Goal: Task Accomplishment & Management: Manage account settings

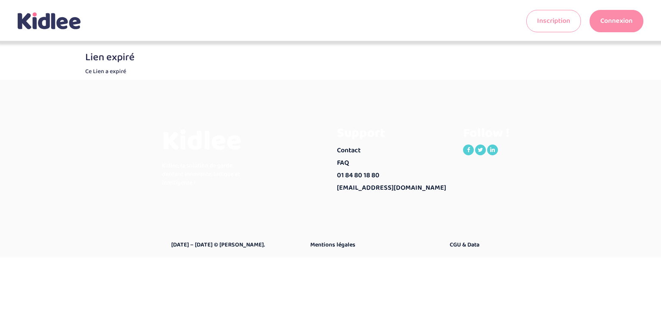
click at [618, 20] on link "Connexion" at bounding box center [616, 21] width 54 height 22
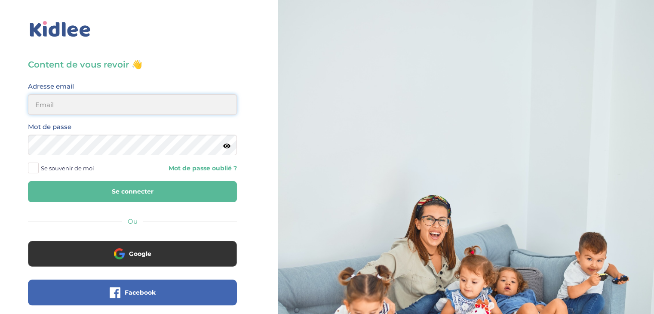
click at [48, 99] on input "email" at bounding box center [132, 104] width 209 height 21
type input "elmaitre@hotmail.com"
click at [226, 144] on div "Mot de passe" at bounding box center [132, 138] width 209 height 34
click at [225, 148] on icon at bounding box center [226, 146] width 7 height 6
click at [114, 194] on button "Se connecter" at bounding box center [132, 191] width 209 height 21
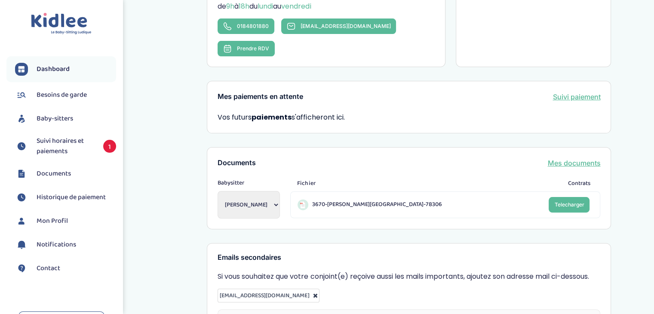
scroll to position [215, 0]
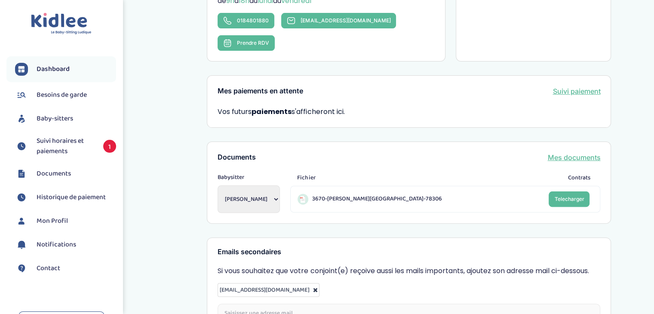
click at [51, 142] on span "Suivi horaires et paiements" at bounding box center [66, 146] width 58 height 21
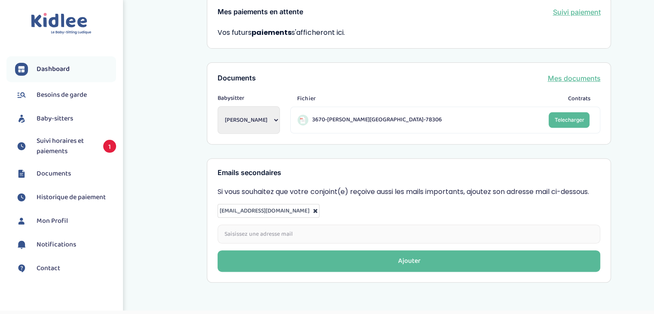
scroll to position [296, 0]
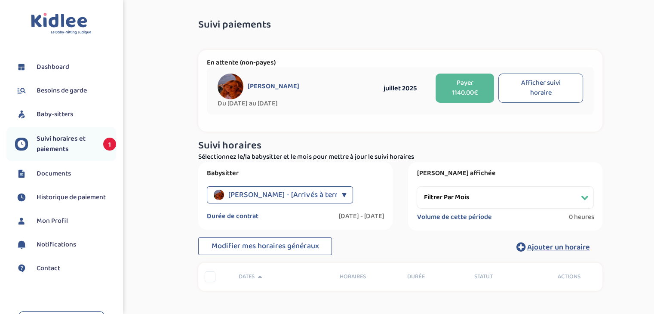
click at [338, 193] on div "Mariette Fressandre - [Arrivés à terme] ▼" at bounding box center [280, 194] width 146 height 17
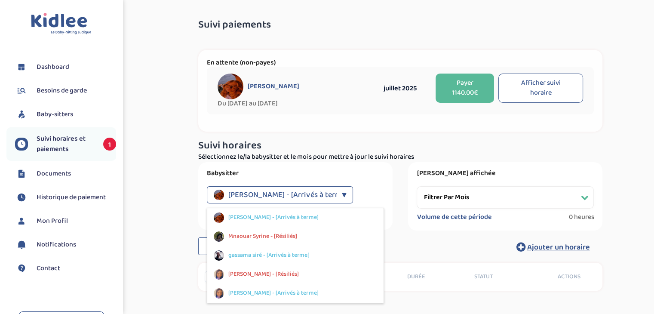
click at [338, 193] on div "Mariette Fressandre - [Arrivés à terme] ▼" at bounding box center [280, 194] width 146 height 17
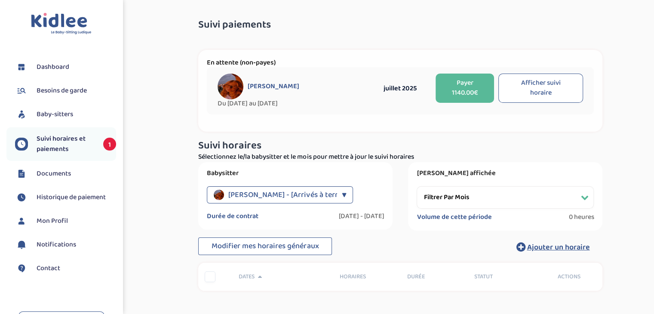
click at [516, 85] on button "Afficher suivi horaire" at bounding box center [541, 88] width 85 height 29
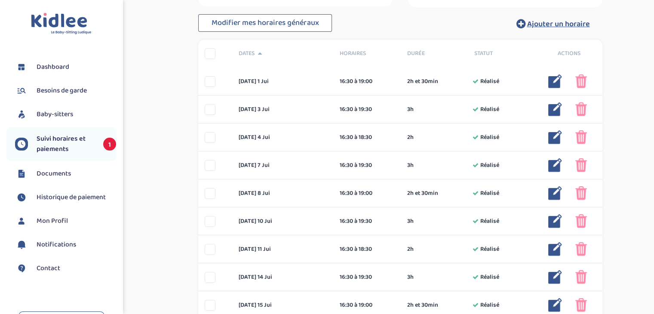
scroll to position [227, 0]
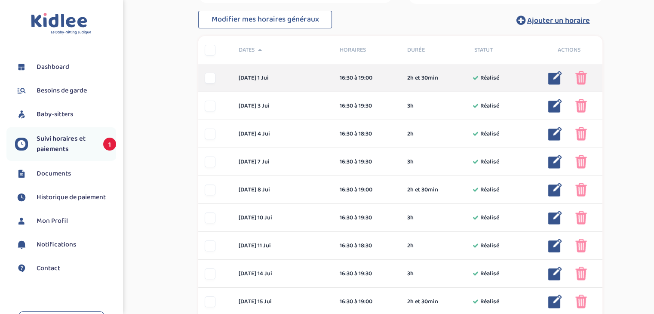
click at [206, 80] on div at bounding box center [210, 78] width 11 height 11
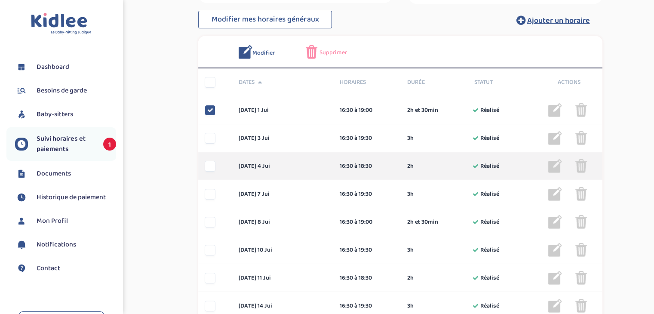
scroll to position [270, 0]
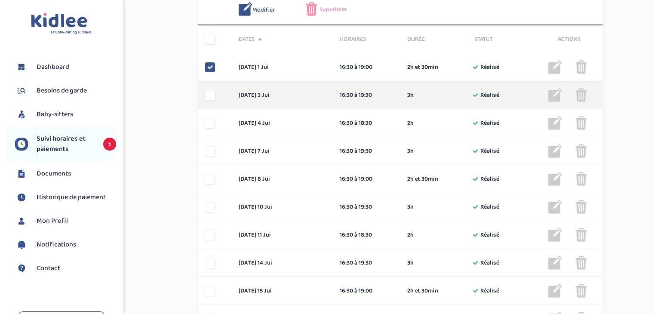
click at [211, 102] on div "jeudi 3 jui 16:30 à 19:30 3h Réalisé 3h Réalisé ... Modifier Supprimer" at bounding box center [400, 95] width 404 height 28
click at [212, 96] on div at bounding box center [210, 95] width 11 height 11
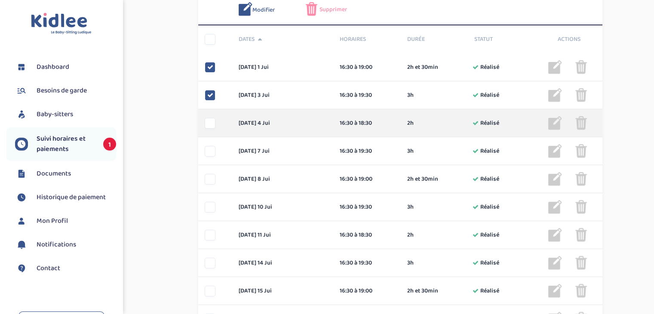
click at [213, 124] on div at bounding box center [210, 123] width 11 height 11
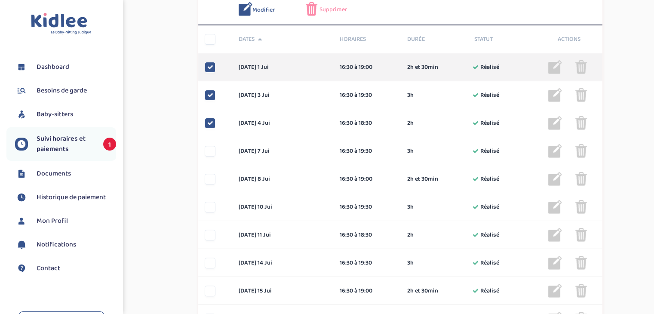
click at [209, 68] on icon at bounding box center [210, 67] width 6 height 6
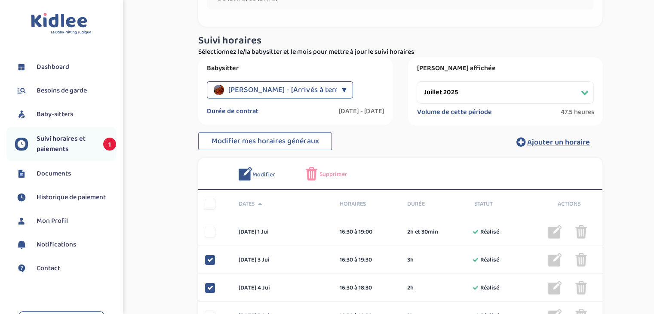
scroll to position [43, 0]
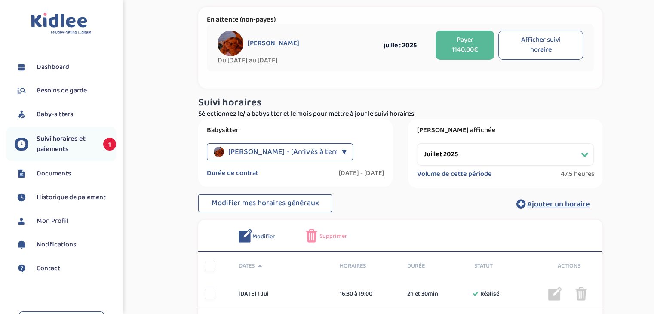
click at [586, 156] on select "Filtrer par mois septembre 2024 octobre 2024 novembre 2024 décembre 2024 janvie…" at bounding box center [505, 154] width 177 height 22
click at [417, 143] on select "Filtrer par mois septembre 2024 octobre 2024 novembre 2024 décembre 2024 janvie…" at bounding box center [505, 154] width 177 height 22
click at [534, 52] on button "Afficher suivi horaire" at bounding box center [541, 45] width 85 height 29
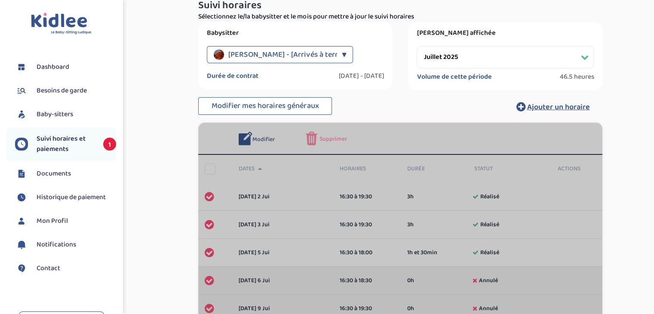
scroll to position [87, 0]
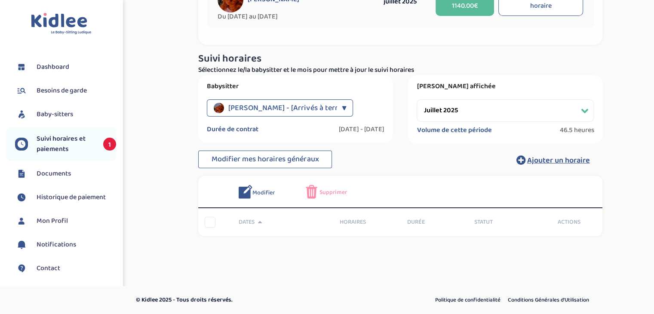
drag, startPoint x: 579, startPoint y: 112, endPoint x: 574, endPoint y: 112, distance: 4.8
click at [579, 112] on select "Filtrer par mois septembre 2024 octobre 2024 novembre 2024 décembre 2024 janvie…" at bounding box center [505, 110] width 177 height 22
click at [417, 99] on select "Filtrer par mois septembre 2024 octobre 2024 novembre 2024 décembre 2024 janvie…" at bounding box center [505, 110] width 177 height 22
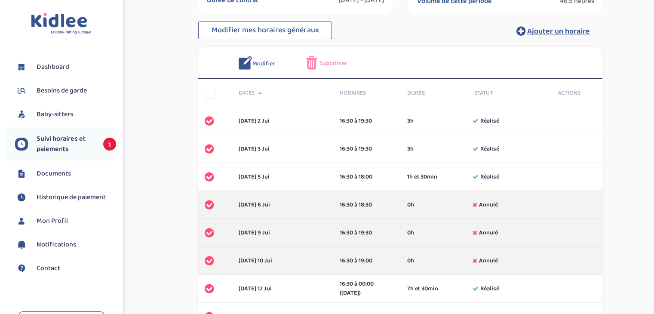
scroll to position [0, 0]
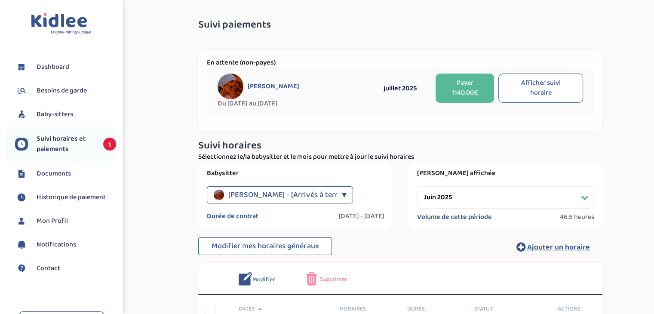
click at [540, 89] on button "Afficher suivi horaire" at bounding box center [541, 88] width 85 height 29
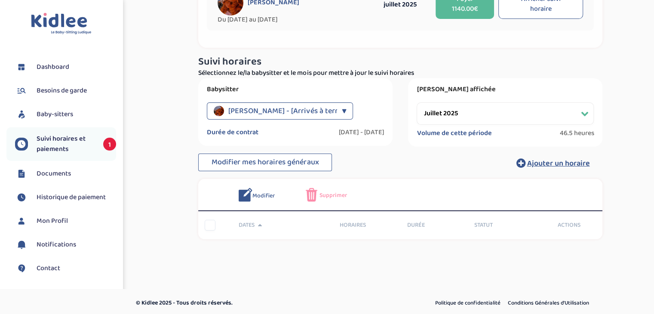
scroll to position [87, 0]
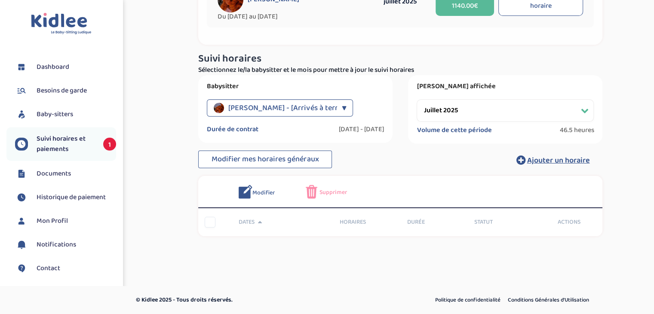
click at [584, 111] on select "Filtrer par mois septembre 2024 octobre 2024 novembre 2024 décembre 2024 janvie…" at bounding box center [505, 110] width 177 height 22
click at [417, 99] on select "Filtrer par mois septembre 2024 octobre 2024 novembre 2024 décembre 2024 janvie…" at bounding box center [505, 110] width 177 height 22
click at [534, 3] on button "Afficher suivi horaire" at bounding box center [541, 1] width 85 height 29
click at [315, 190] on img at bounding box center [312, 192] width 12 height 14
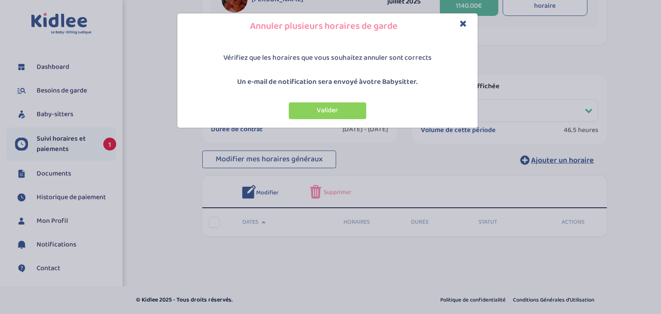
click at [463, 23] on icon "Close" at bounding box center [463, 23] width 7 height 9
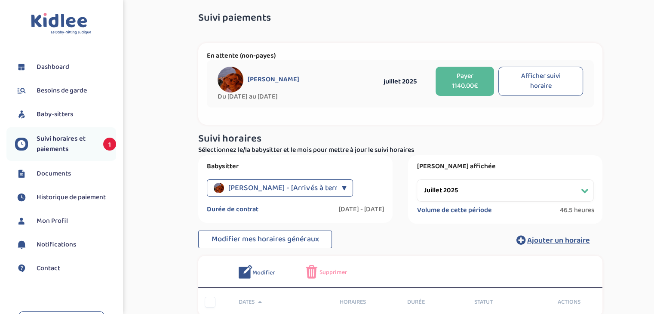
scroll to position [0, 0]
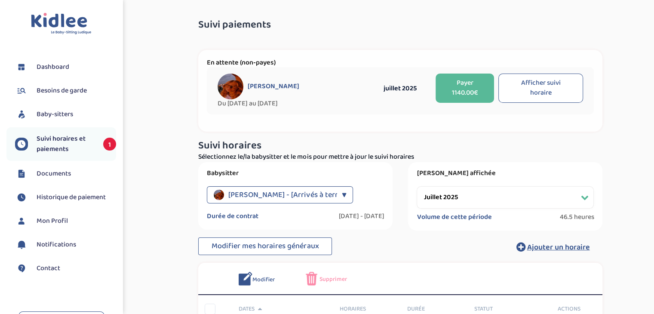
click at [550, 95] on button "Afficher suivi horaire" at bounding box center [541, 88] width 85 height 29
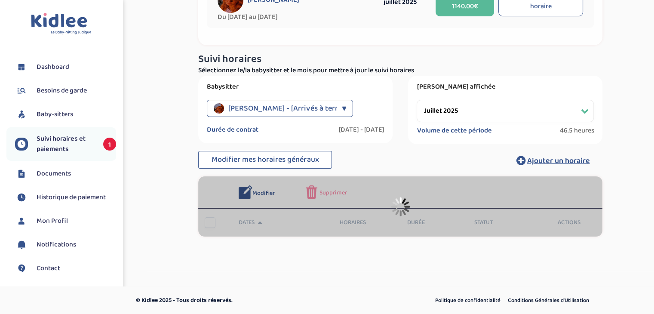
scroll to position [87, 0]
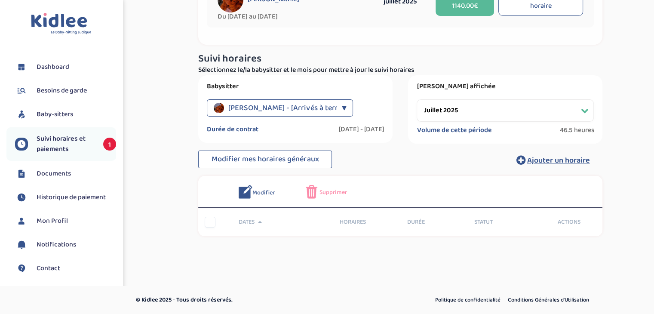
click at [585, 111] on select "Filtrer par mois septembre 2024 octobre 2024 novembre 2024 décembre 2024 janvie…" at bounding box center [505, 110] width 177 height 22
click at [417, 99] on select "Filtrer par mois septembre 2024 octobre 2024 novembre 2024 décembre 2024 janvie…" at bounding box center [505, 110] width 177 height 22
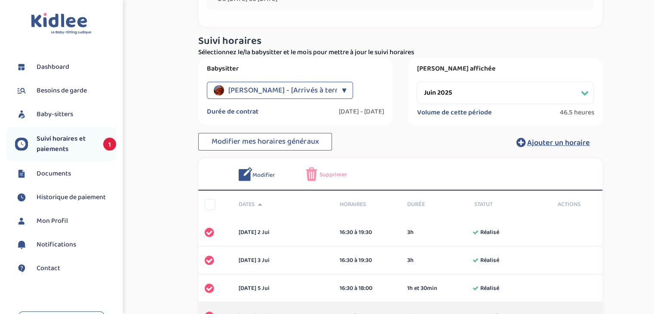
scroll to position [14, 0]
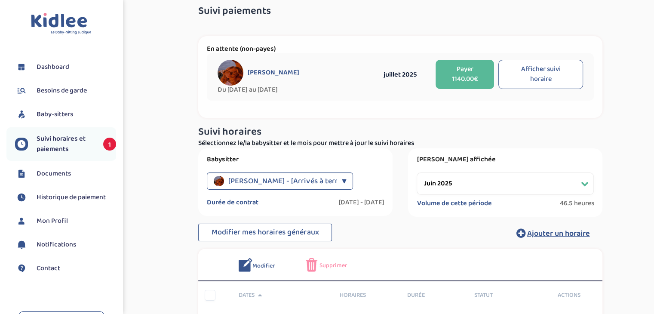
click at [584, 185] on select "Filtrer par mois septembre 2024 octobre 2024 novembre 2024 décembre 2024 janvie…" at bounding box center [505, 184] width 177 height 22
select select "juillet 2025"
click at [417, 173] on select "Filtrer par mois septembre 2024 octobre 2024 novembre 2024 décembre 2024 janvie…" at bounding box center [505, 184] width 177 height 22
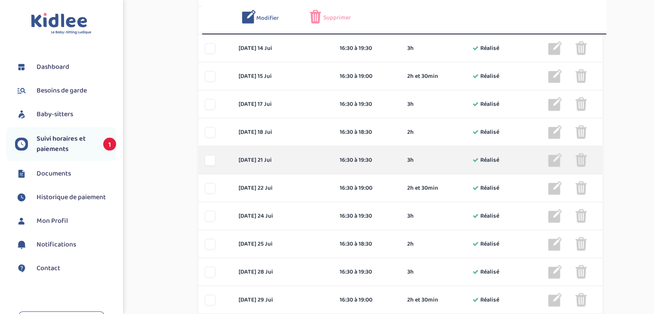
scroll to position [558, 0]
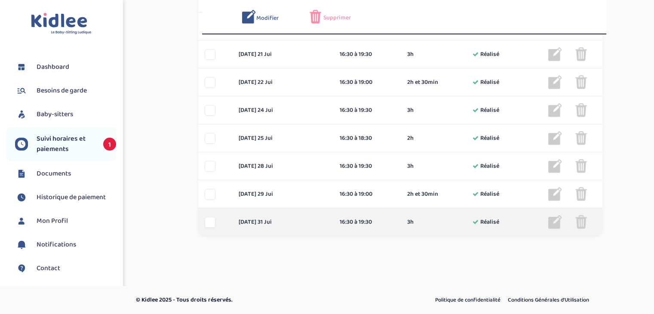
click at [208, 225] on div at bounding box center [210, 222] width 11 height 11
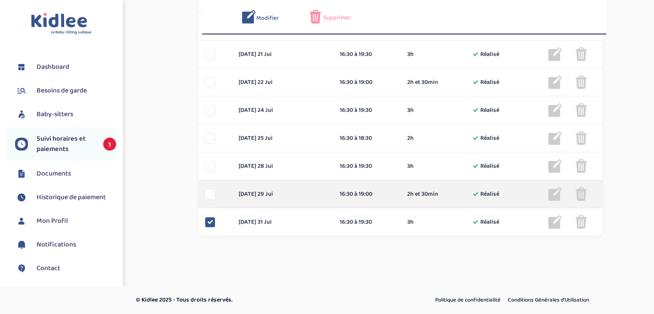
click at [213, 196] on div at bounding box center [210, 194] width 11 height 11
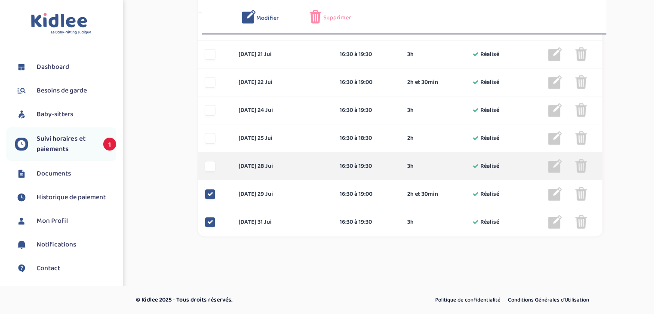
click at [207, 163] on div at bounding box center [210, 166] width 11 height 11
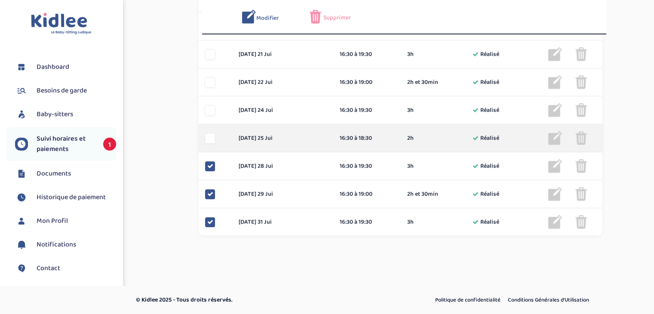
click at [209, 139] on div at bounding box center [210, 138] width 11 height 11
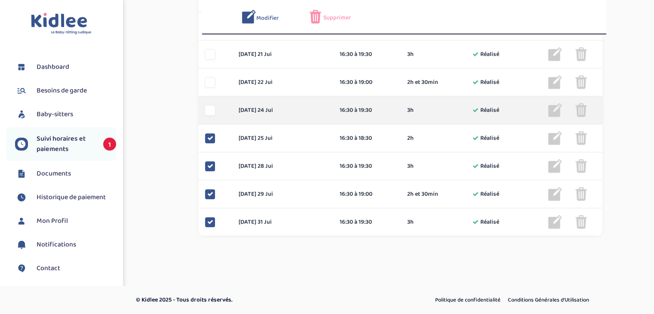
click at [210, 111] on div at bounding box center [210, 110] width 11 height 11
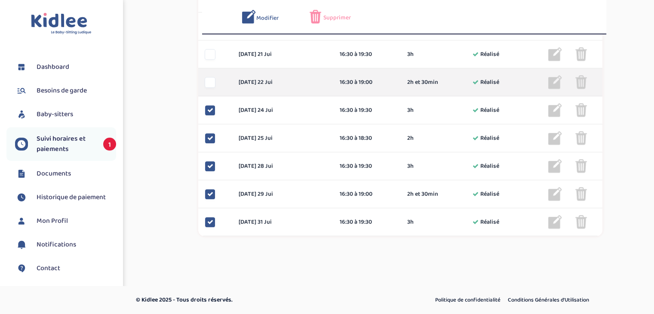
click at [210, 85] on div at bounding box center [210, 82] width 11 height 11
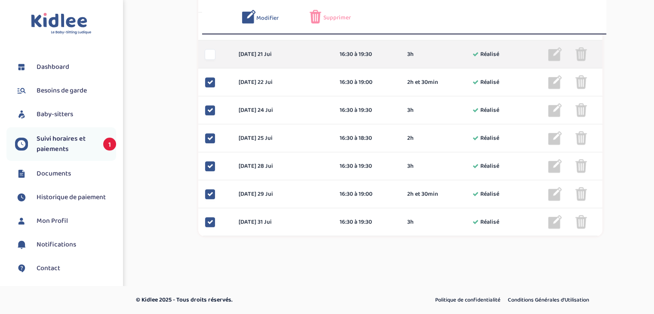
click at [206, 57] on div at bounding box center [215, 54] width 34 height 11
click at [209, 57] on div at bounding box center [210, 54] width 11 height 11
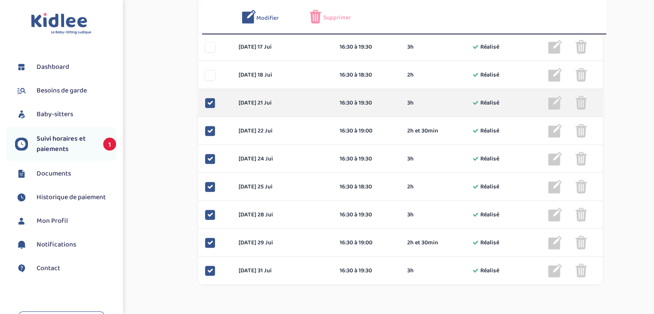
scroll to position [472, 0]
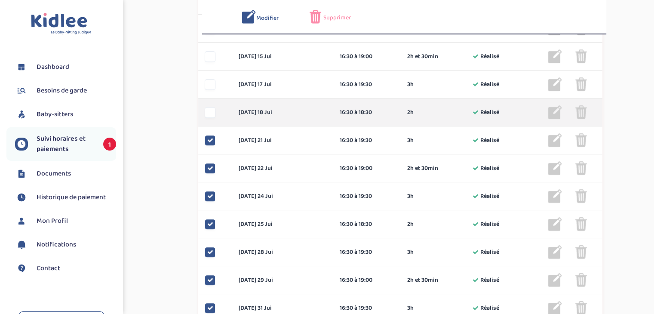
click at [212, 113] on div at bounding box center [210, 112] width 11 height 11
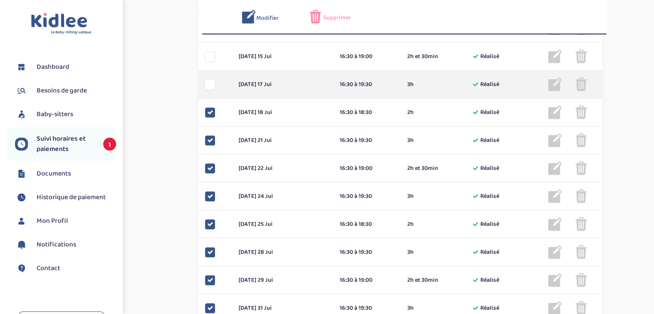
click at [215, 86] on div at bounding box center [210, 84] width 11 height 11
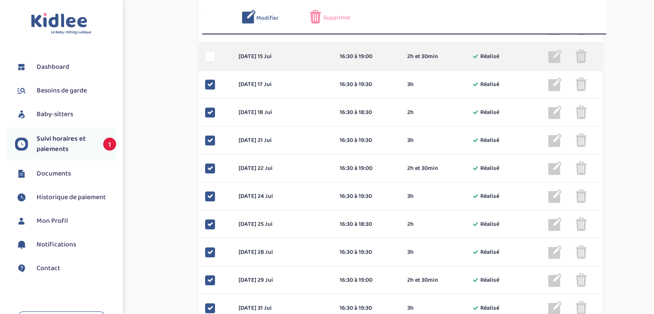
click at [210, 59] on div at bounding box center [210, 56] width 11 height 11
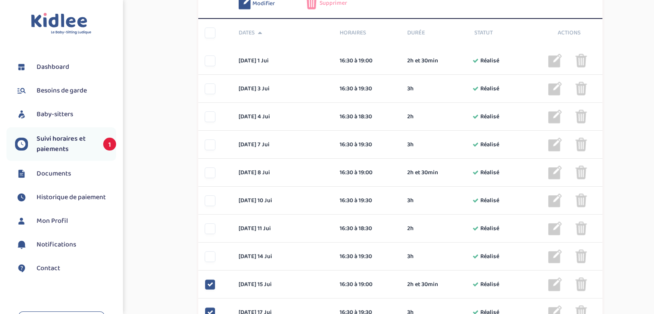
scroll to position [257, 0]
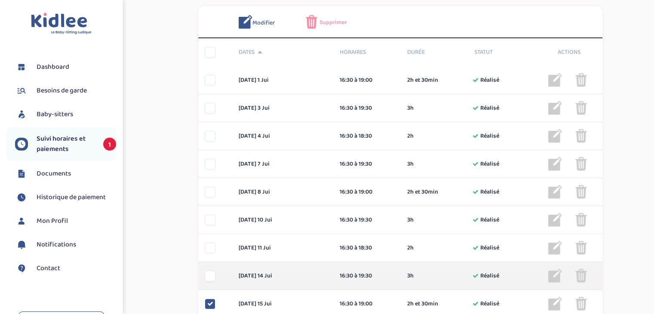
click at [213, 274] on div at bounding box center [210, 276] width 11 height 11
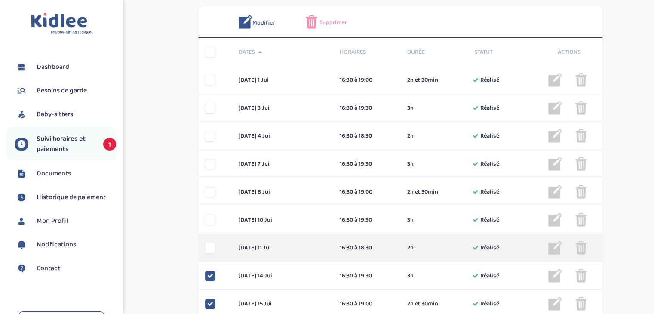
click at [210, 245] on div at bounding box center [210, 248] width 11 height 11
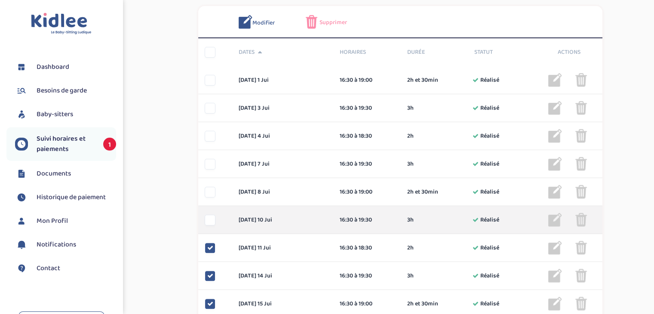
click at [210, 222] on div at bounding box center [210, 220] width 11 height 11
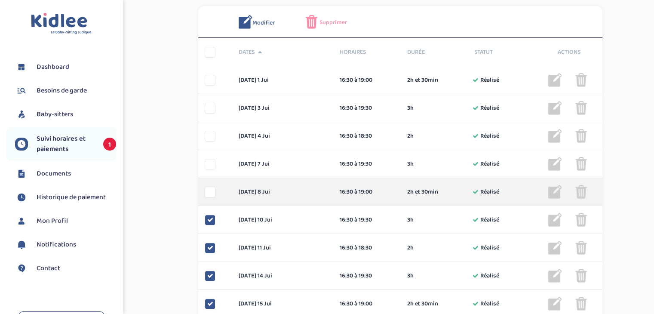
click at [211, 190] on div at bounding box center [210, 192] width 11 height 11
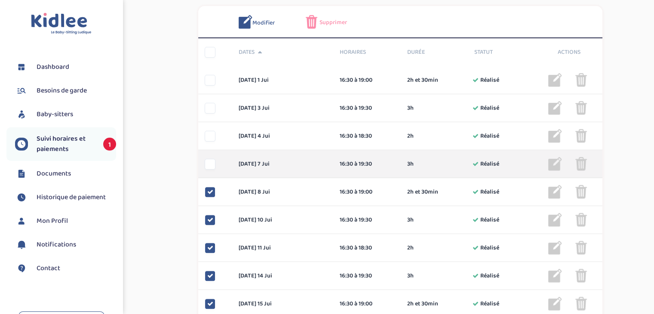
click at [210, 167] on div at bounding box center [210, 164] width 11 height 11
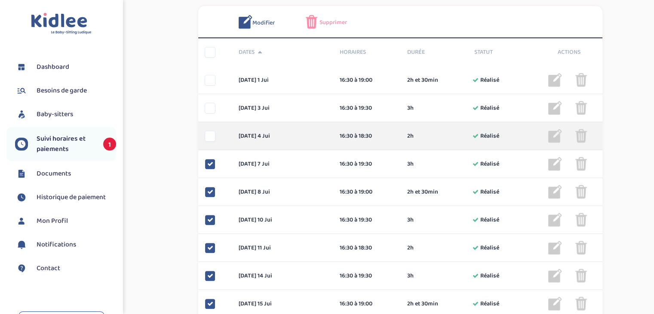
click at [211, 136] on div at bounding box center [210, 136] width 11 height 11
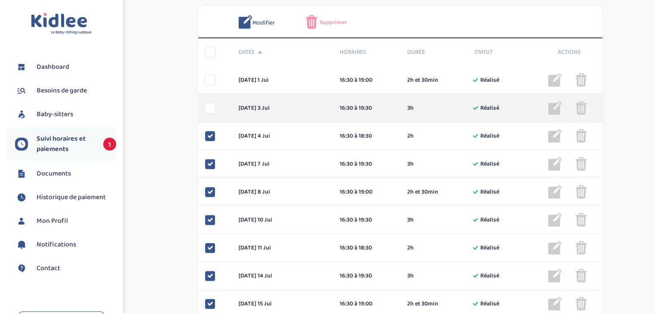
click at [212, 105] on div at bounding box center [210, 108] width 11 height 11
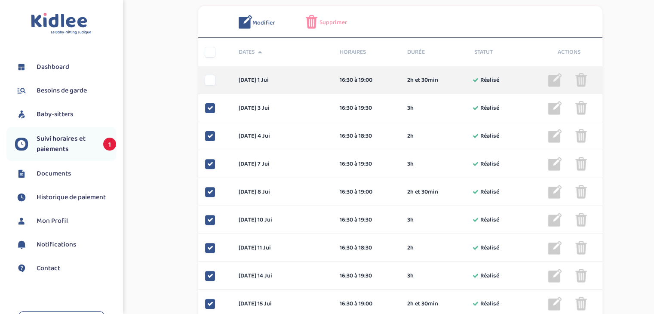
click at [215, 84] on div at bounding box center [210, 80] width 11 height 11
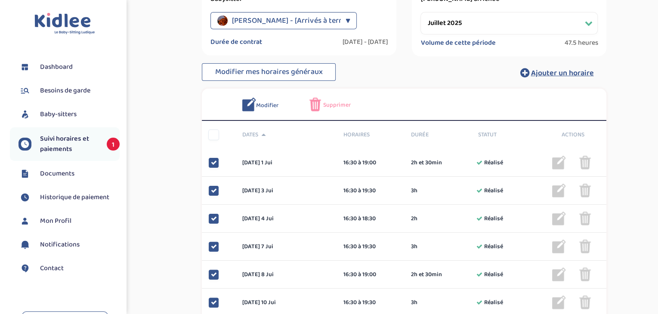
scroll to position [171, 0]
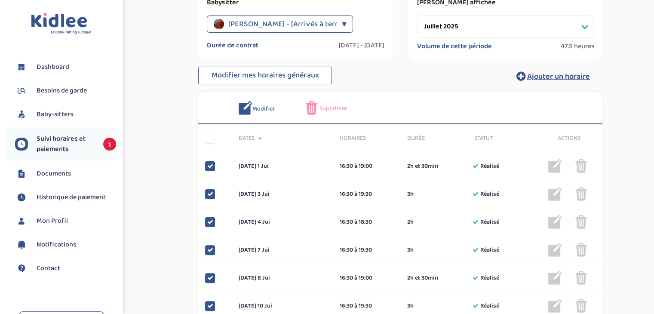
click at [326, 108] on span "Supprimer" at bounding box center [334, 108] width 28 height 9
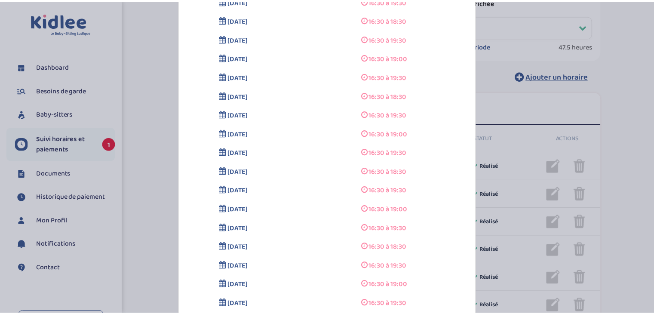
scroll to position [176, 0]
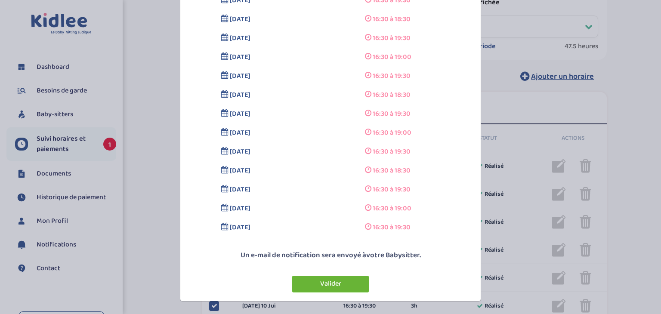
click at [329, 282] on button "Valider" at bounding box center [330, 284] width 77 height 17
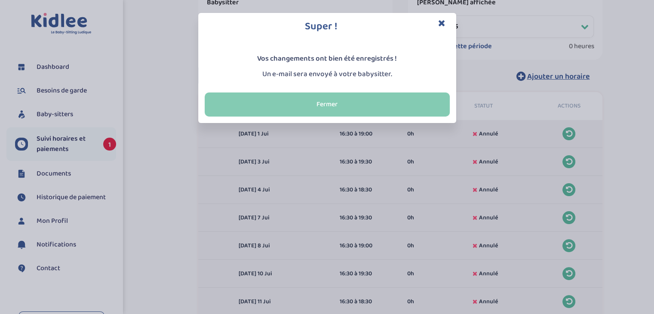
click at [250, 104] on button "Fermer" at bounding box center [327, 105] width 245 height 24
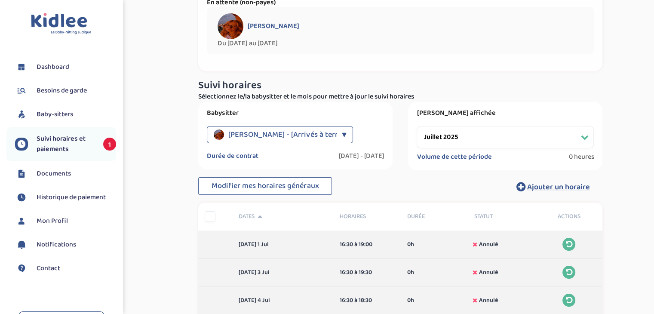
scroll to position [0, 0]
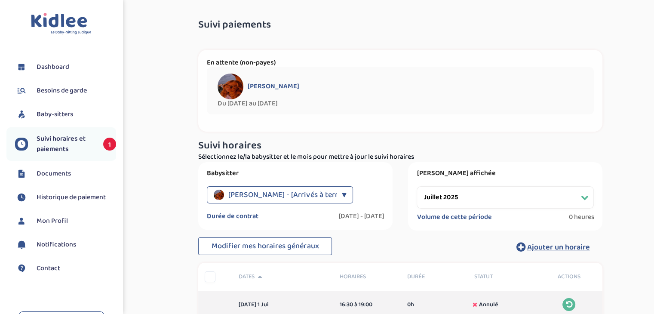
click at [66, 86] on span "Besoins de garde" at bounding box center [62, 91] width 50 height 10
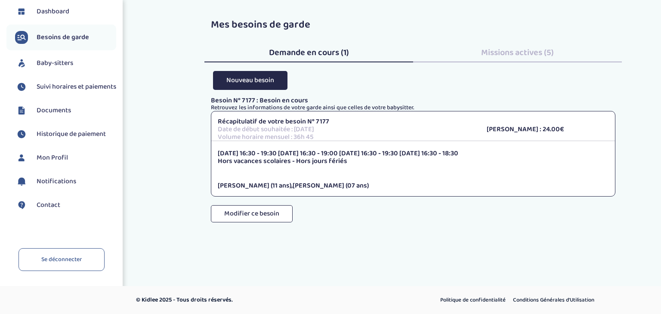
scroll to position [63, 0]
click at [48, 182] on span "Notifications" at bounding box center [57, 181] width 40 height 10
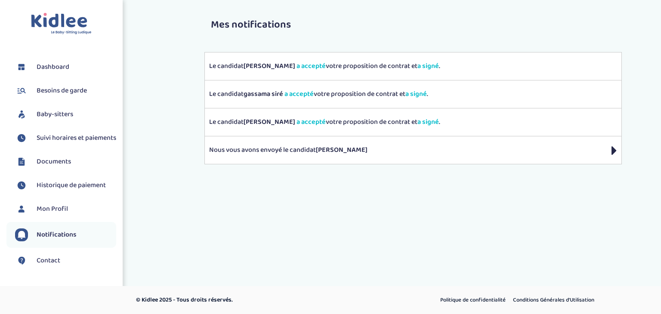
click at [49, 167] on span "Documents" at bounding box center [54, 162] width 34 height 10
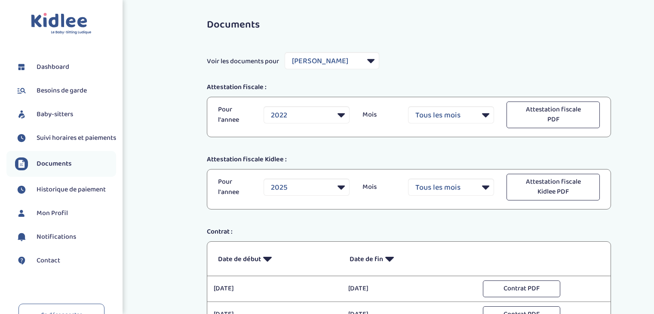
select select "12317"
select select "2022"
click at [59, 65] on span "Dashboard" at bounding box center [53, 67] width 33 height 10
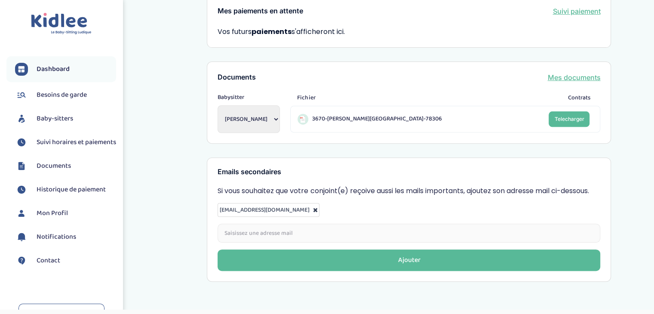
scroll to position [296, 0]
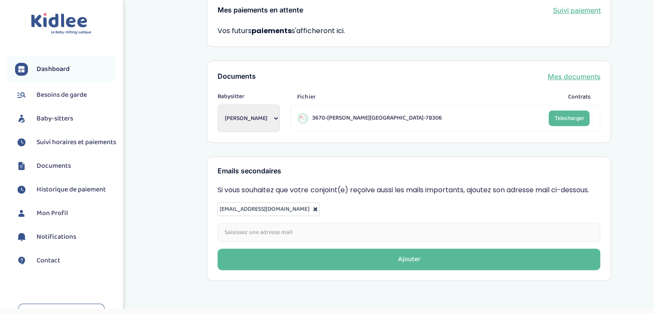
click at [47, 96] on span "Besoins de garde" at bounding box center [62, 95] width 50 height 10
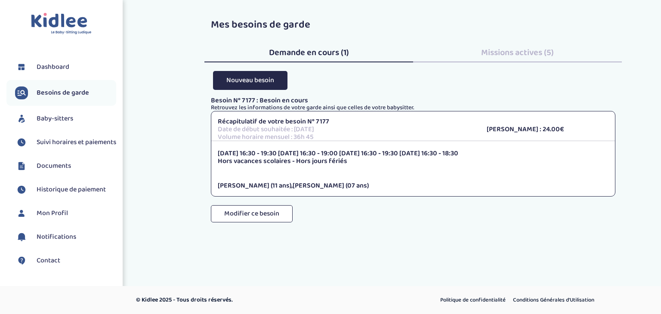
click at [43, 219] on span "Mon Profil" at bounding box center [52, 213] width 31 height 10
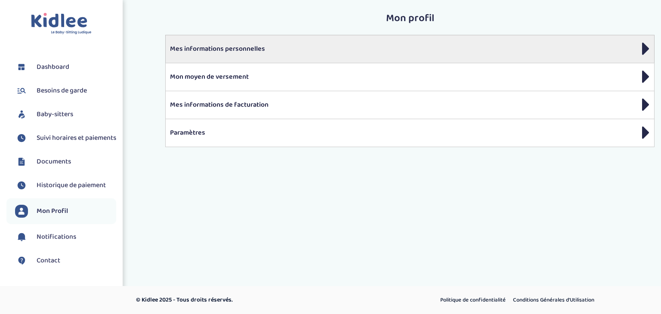
click at [644, 45] on icon at bounding box center [646, 49] width 8 height 22
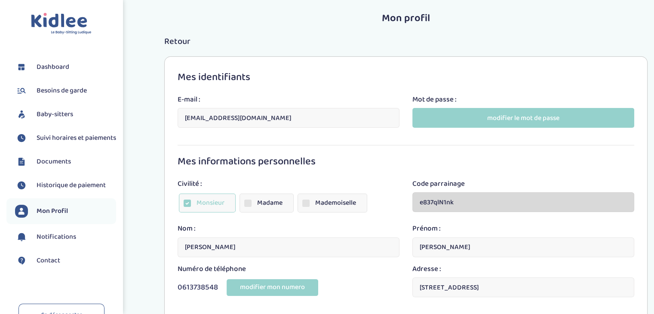
click at [45, 91] on span "Besoins de garde" at bounding box center [62, 91] width 50 height 10
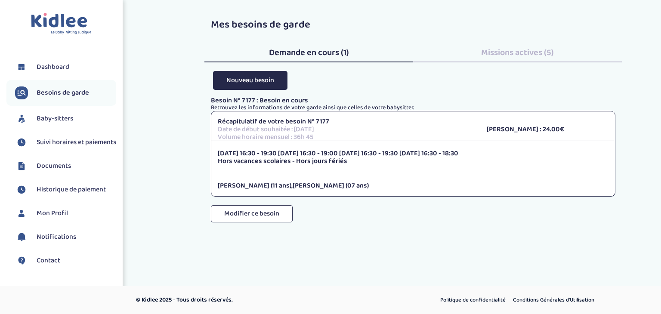
drag, startPoint x: 509, startPoint y: 51, endPoint x: 500, endPoint y: 51, distance: 8.2
click at [508, 52] on span "Missions actives (5)" at bounding box center [517, 53] width 73 height 14
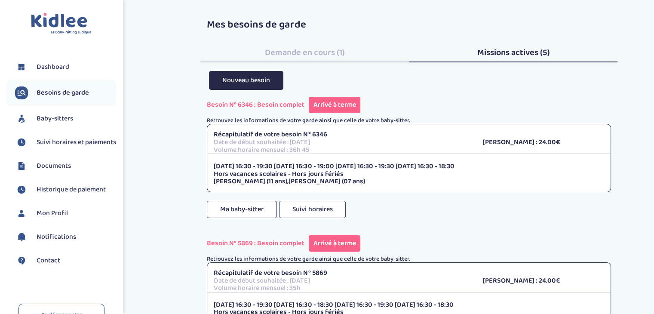
click at [41, 64] on span "Dashboard" at bounding box center [53, 67] width 33 height 10
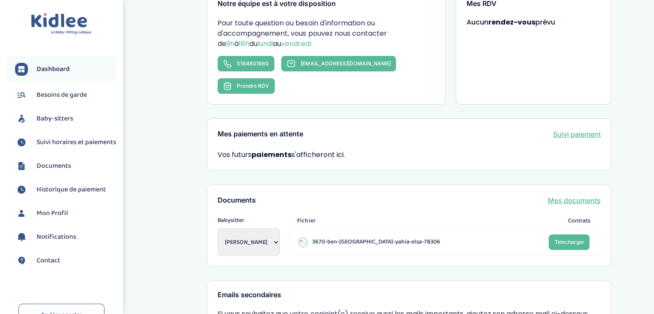
scroll to position [296, 0]
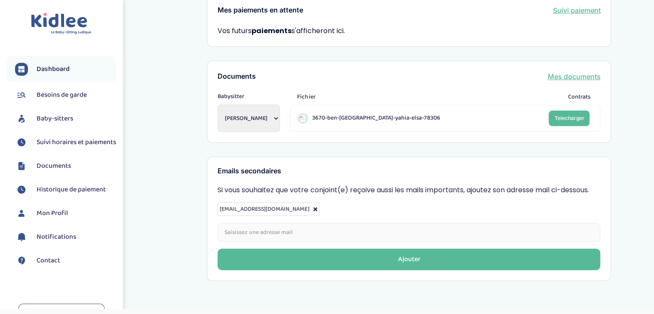
click at [280, 105] on select "Niang [PERSON_NAME] [PERSON_NAME] siré Mnaouar Syrine Mariette Fressandre" at bounding box center [249, 119] width 62 height 28
click at [190, 138] on div "Mon dashboard Vous êtes à jour ! Bienvenue ! Retrouvez toutes les informations …" at bounding box center [409, 2] width 490 height 571
